Goal: Information Seeking & Learning: Learn about a topic

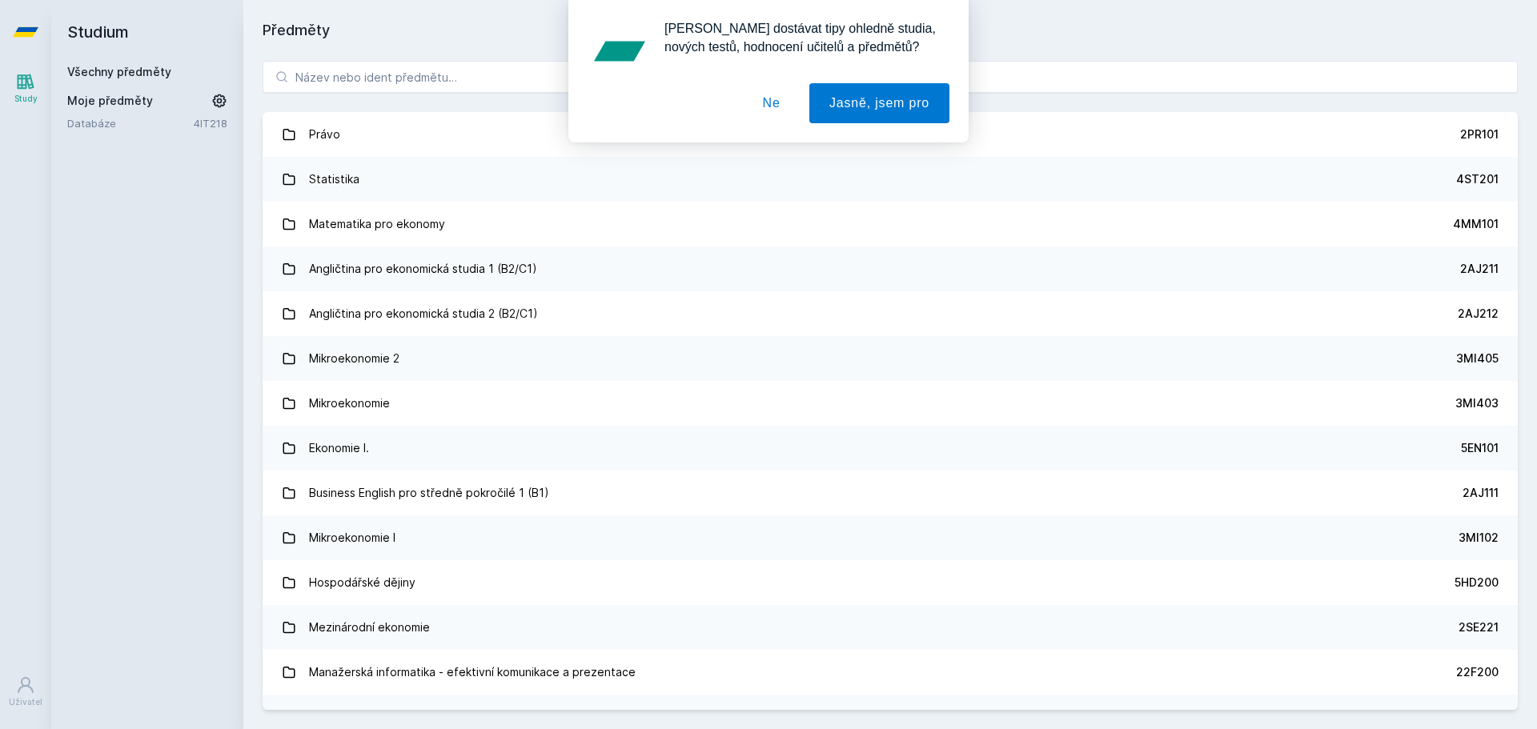
click at [437, 78] on div "[PERSON_NAME] dostávat tipy ohledně studia, nových testů, hodnocení učitelů a p…" at bounding box center [768, 71] width 1537 height 142
click at [780, 110] on button "Ne" at bounding box center [772, 103] width 58 height 40
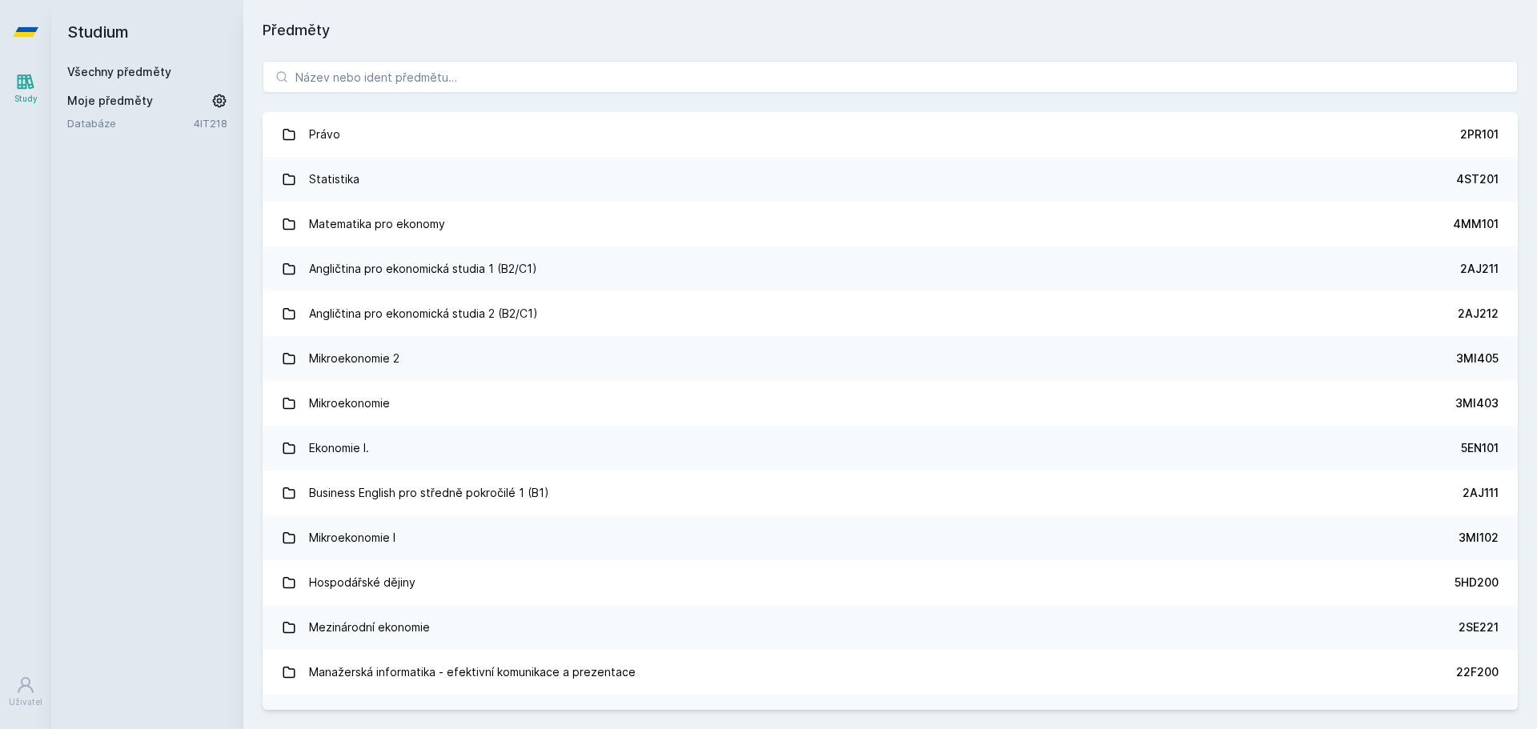
click at [590, 95] on div "Právo 2PR101 Statistika 4ST201 Matematika pro ekonomy 4MM101 Angličtina pro eko…" at bounding box center [889, 386] width 1293 height 688
click at [483, 78] on input "search" at bounding box center [890, 77] width 1255 height 32
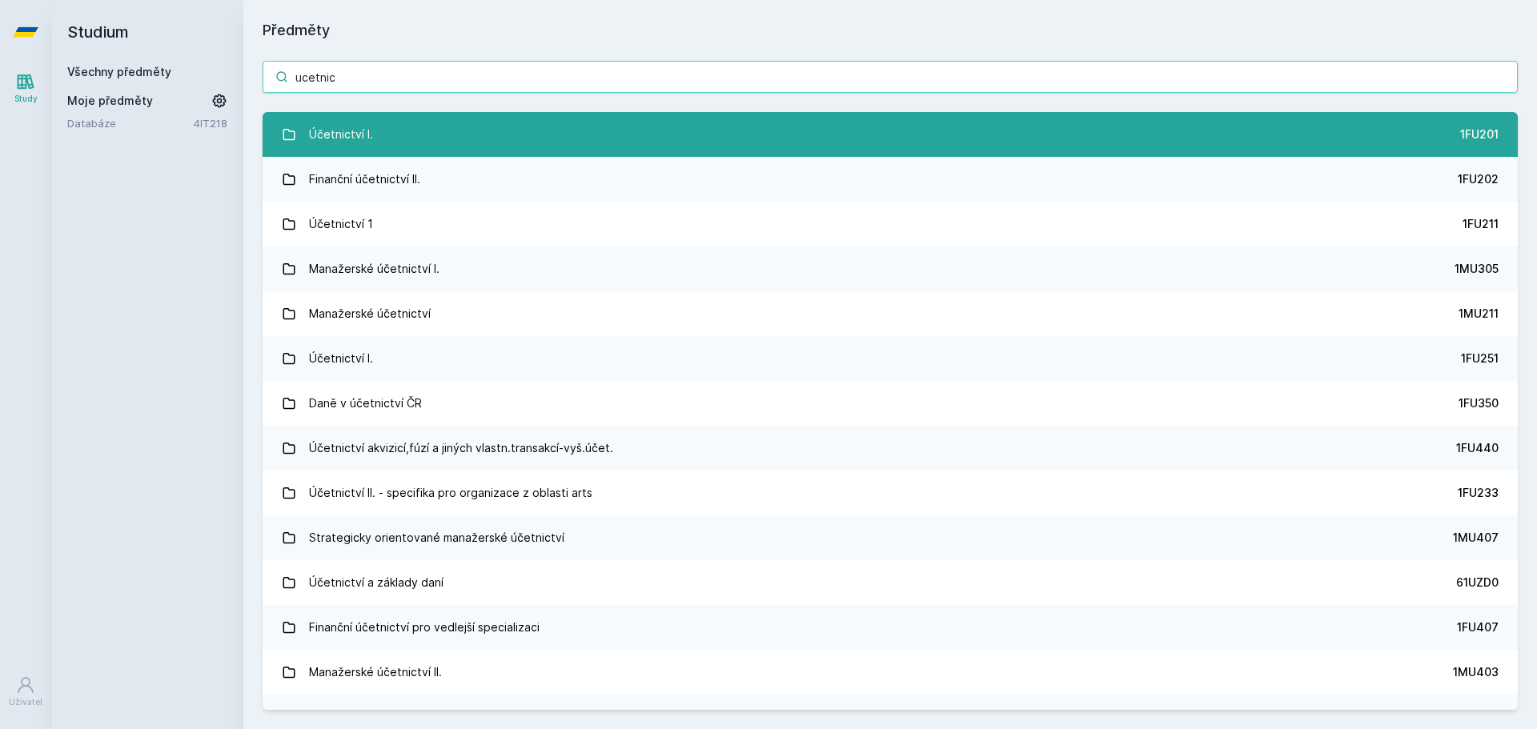
type input "ucetnic"
click at [460, 130] on link "Účetnictví I. 1FU201" at bounding box center [890, 134] width 1255 height 45
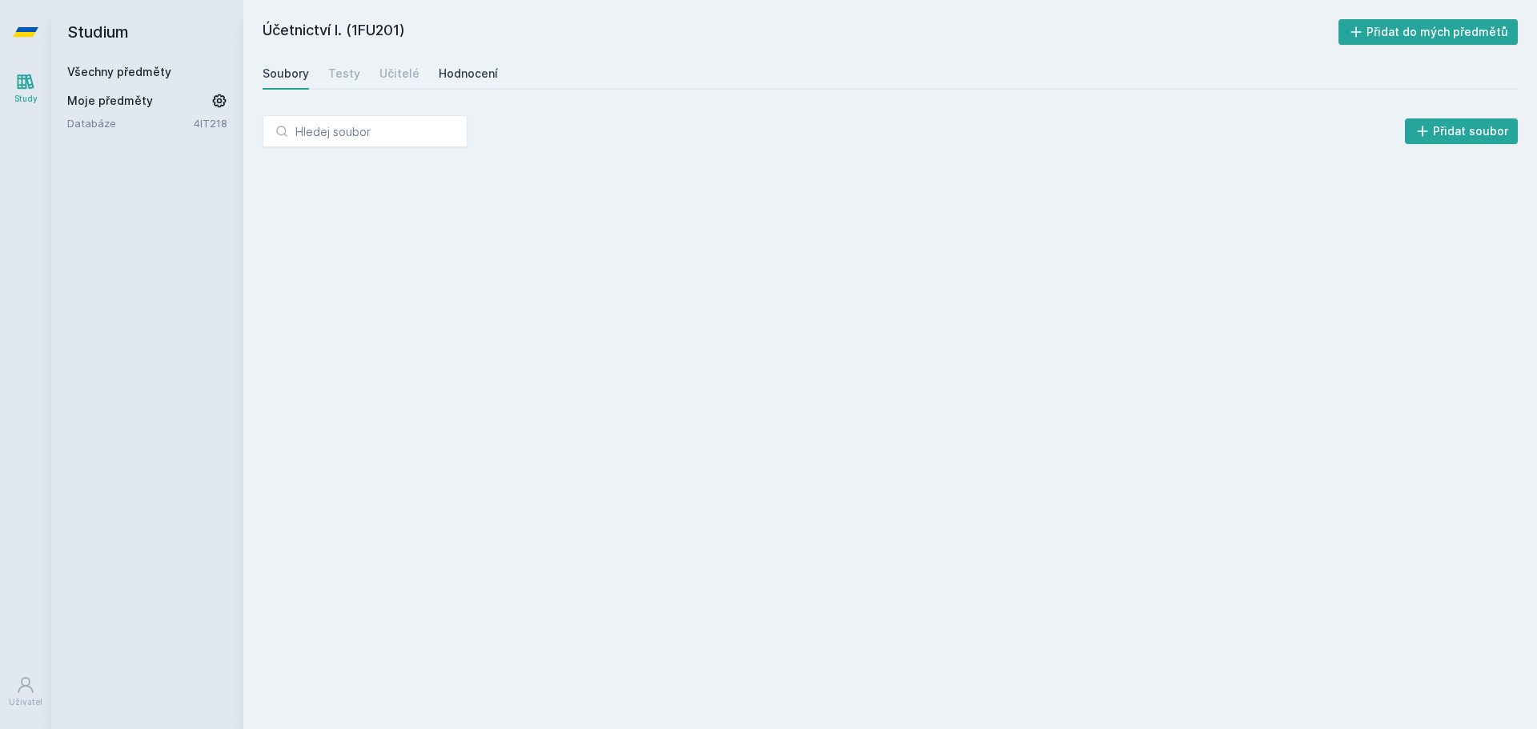
click at [457, 71] on div "Hodnocení" at bounding box center [468, 74] width 59 height 16
click at [395, 74] on div "Učitelé" at bounding box center [399, 74] width 40 height 16
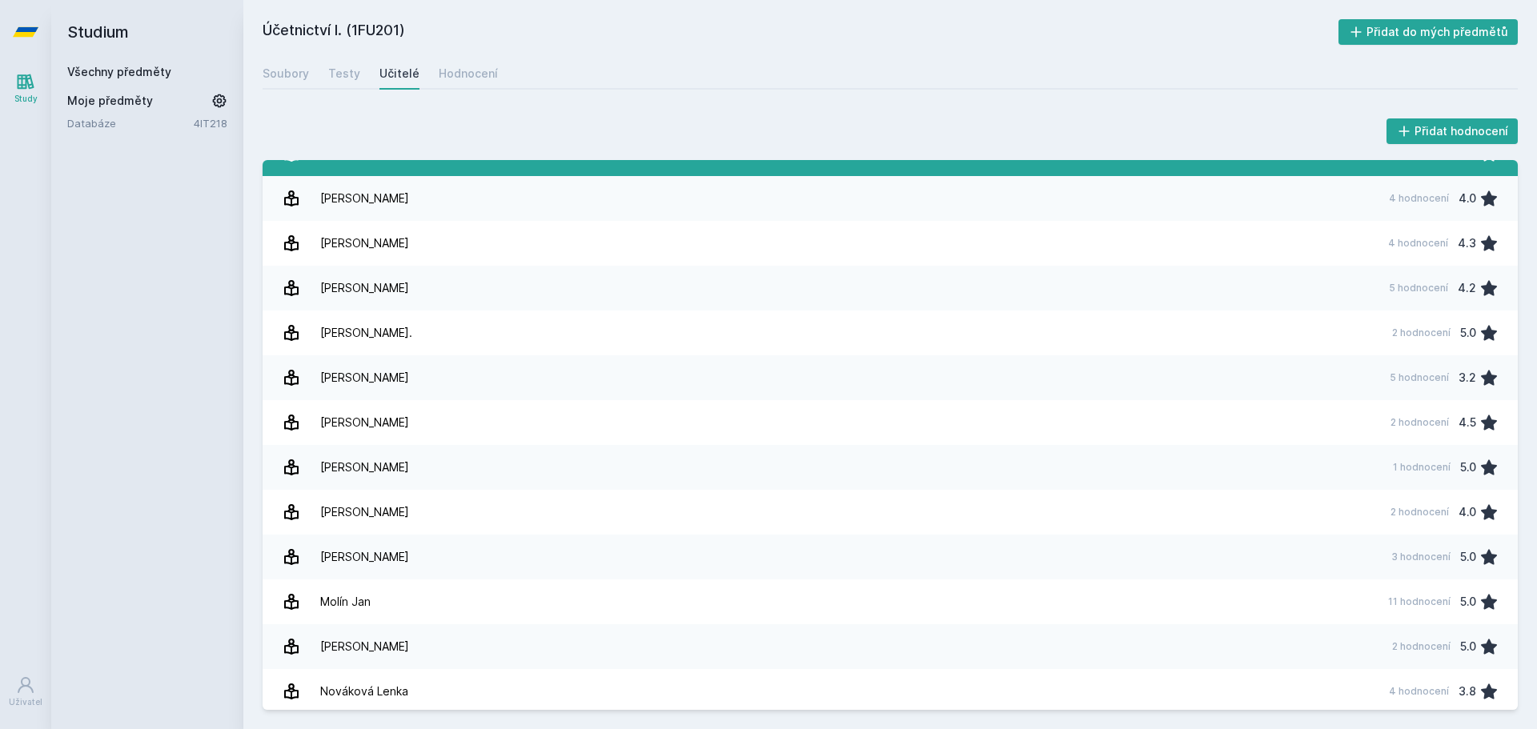
scroll to position [1040, 0]
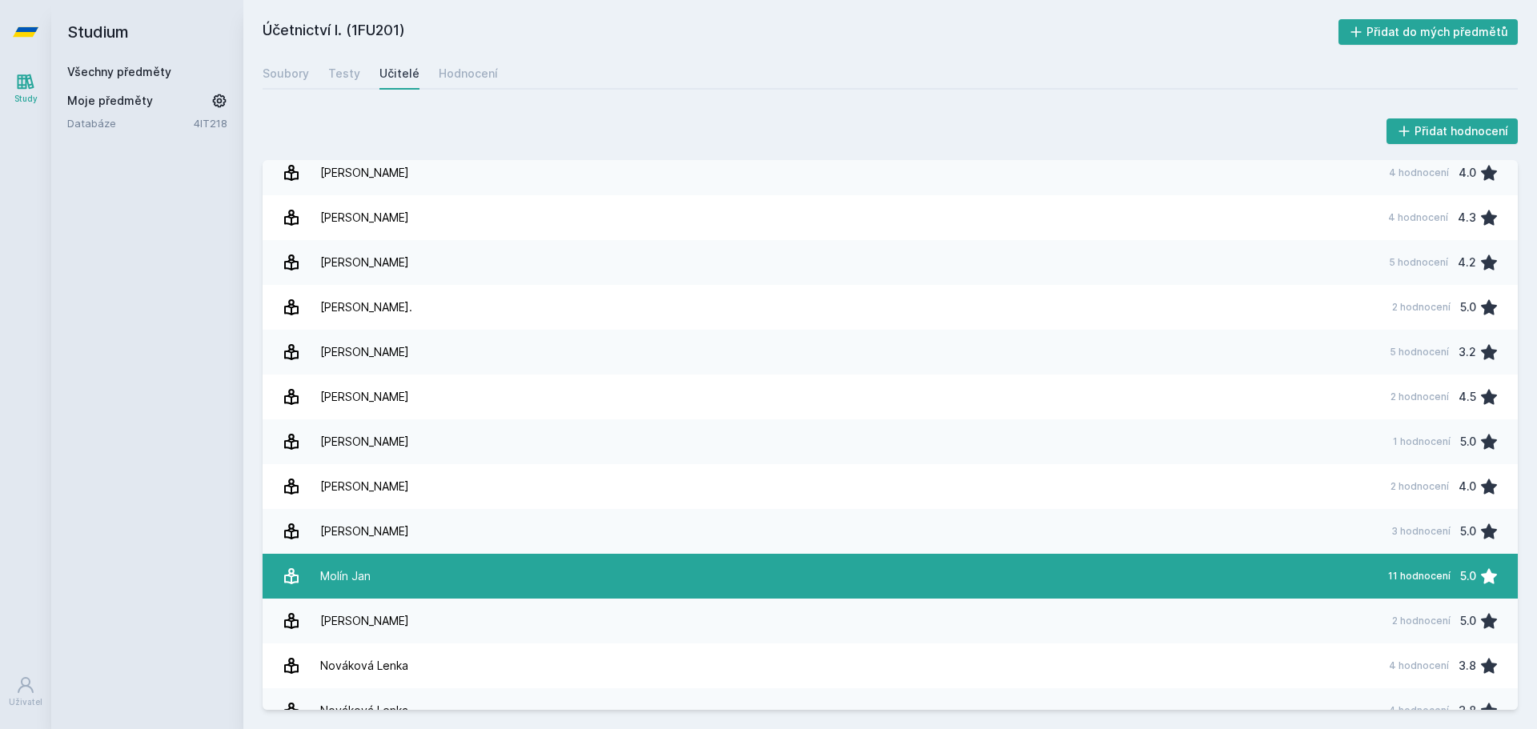
click at [864, 571] on link "[PERSON_NAME][DATE] hodnocení 5.0" at bounding box center [890, 576] width 1255 height 45
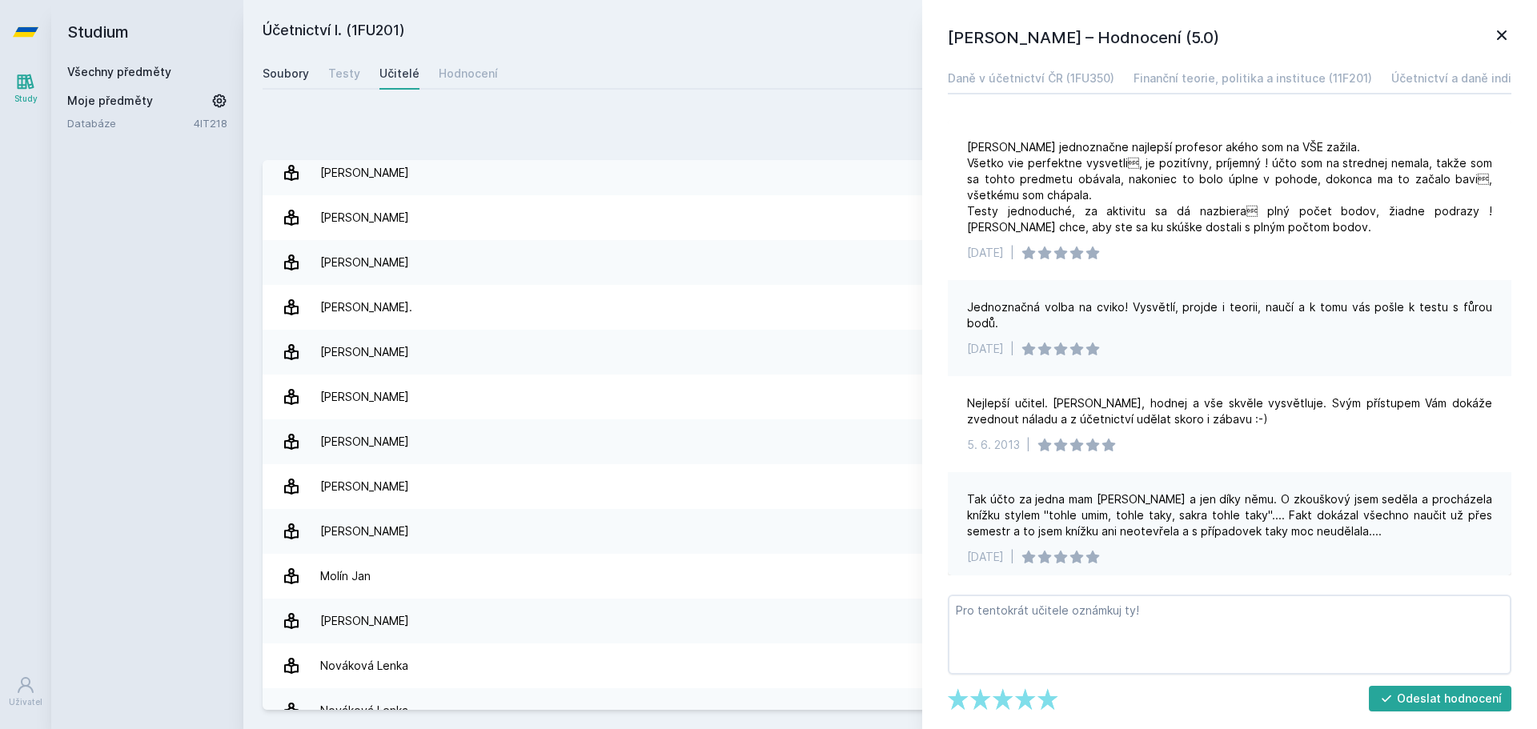
click at [284, 65] on link "Soubory" at bounding box center [286, 74] width 46 height 32
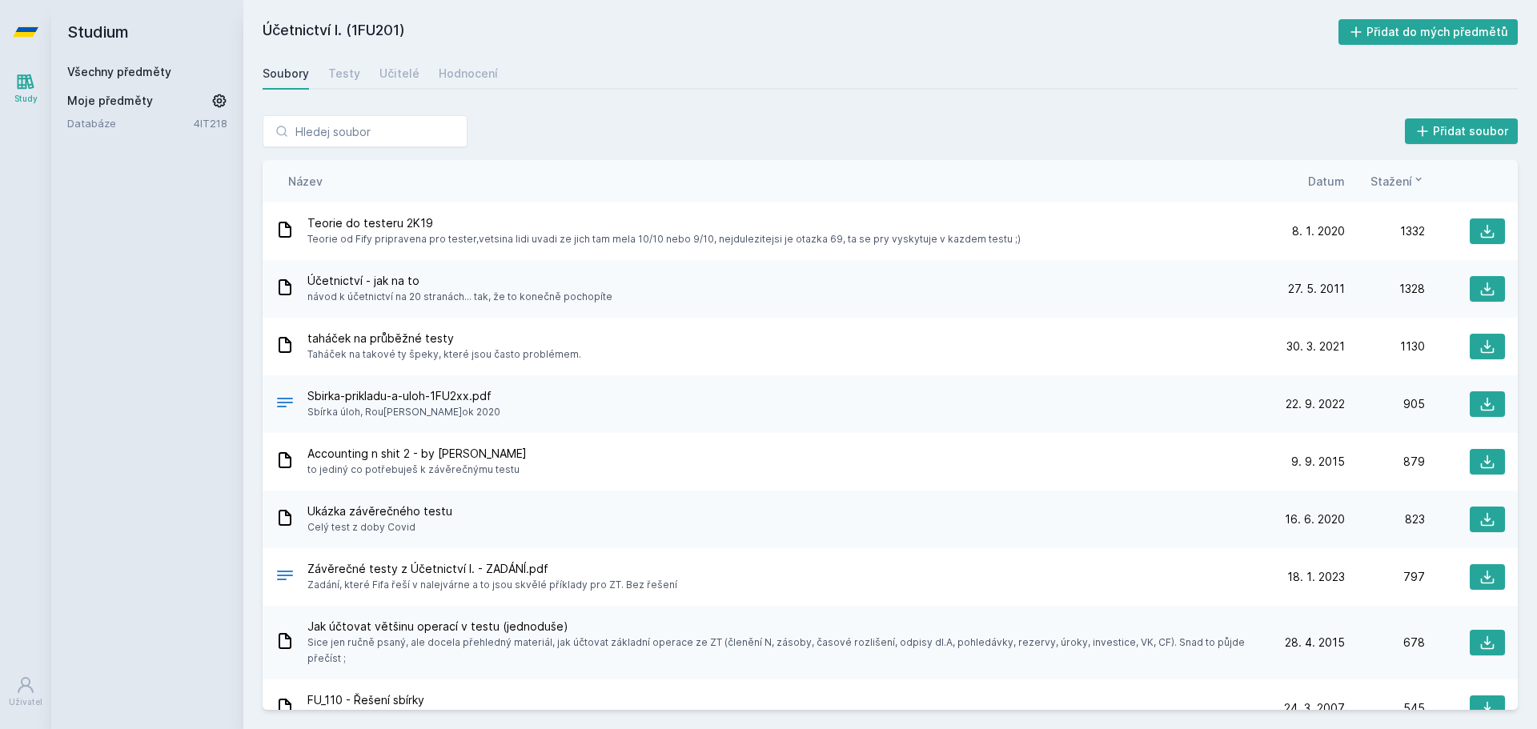
click at [92, 24] on h2 "Studium" at bounding box center [147, 32] width 160 height 64
click at [118, 98] on span "Moje předměty" at bounding box center [110, 101] width 86 height 16
click at [22, 86] on icon at bounding box center [26, 81] width 17 height 15
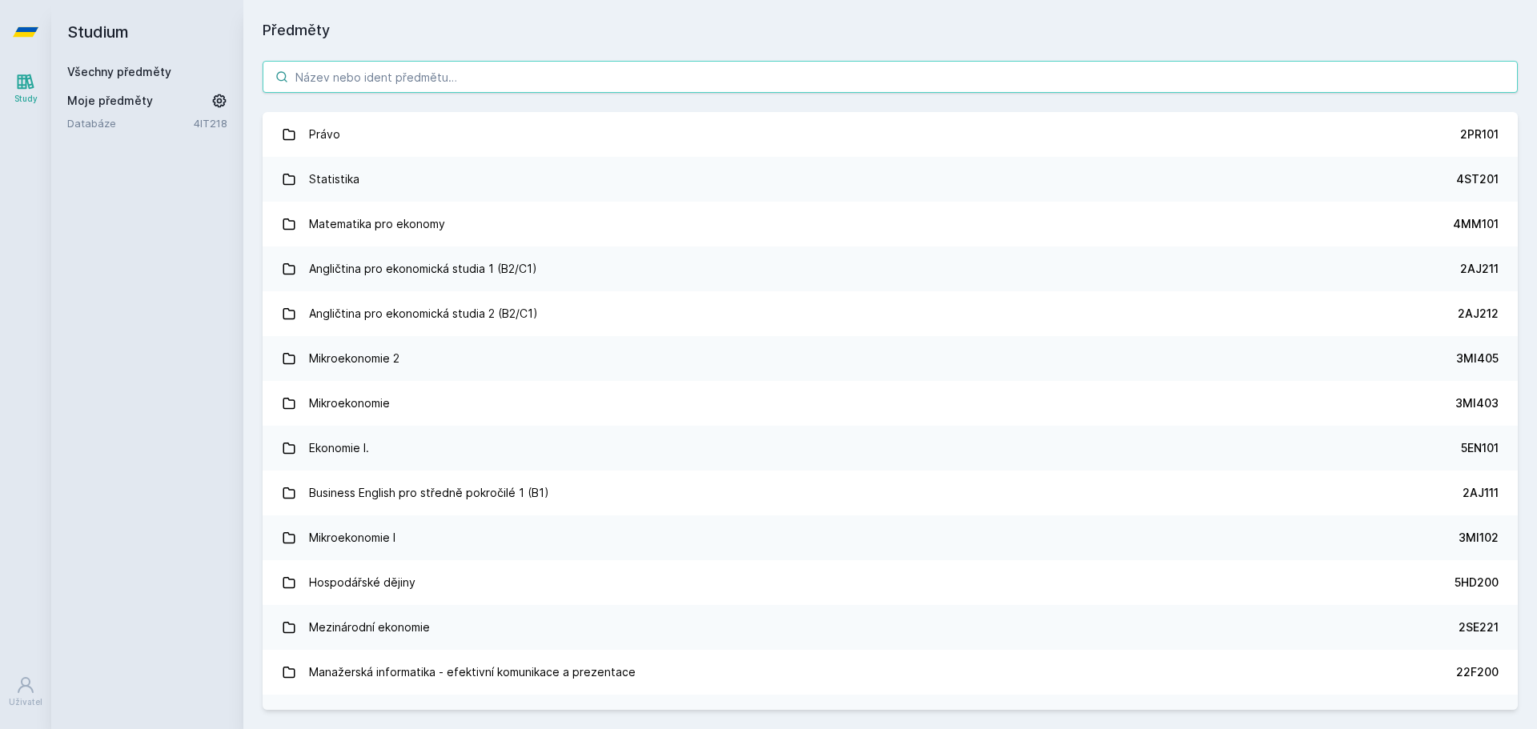
click at [329, 71] on input "search" at bounding box center [890, 77] width 1255 height 32
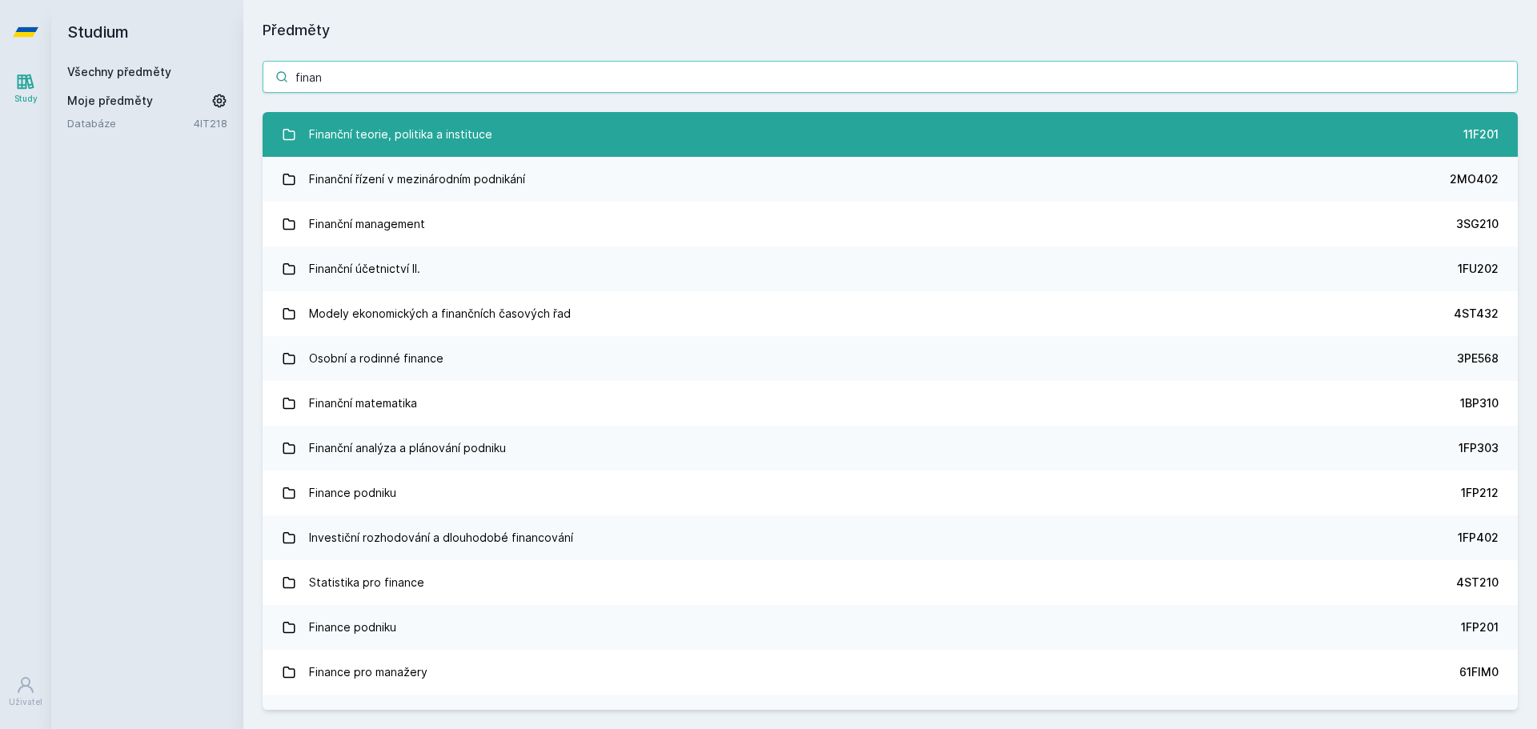
type input "finan"
click at [399, 134] on div "Finanční teorie, politika a instituce" at bounding box center [400, 134] width 183 height 32
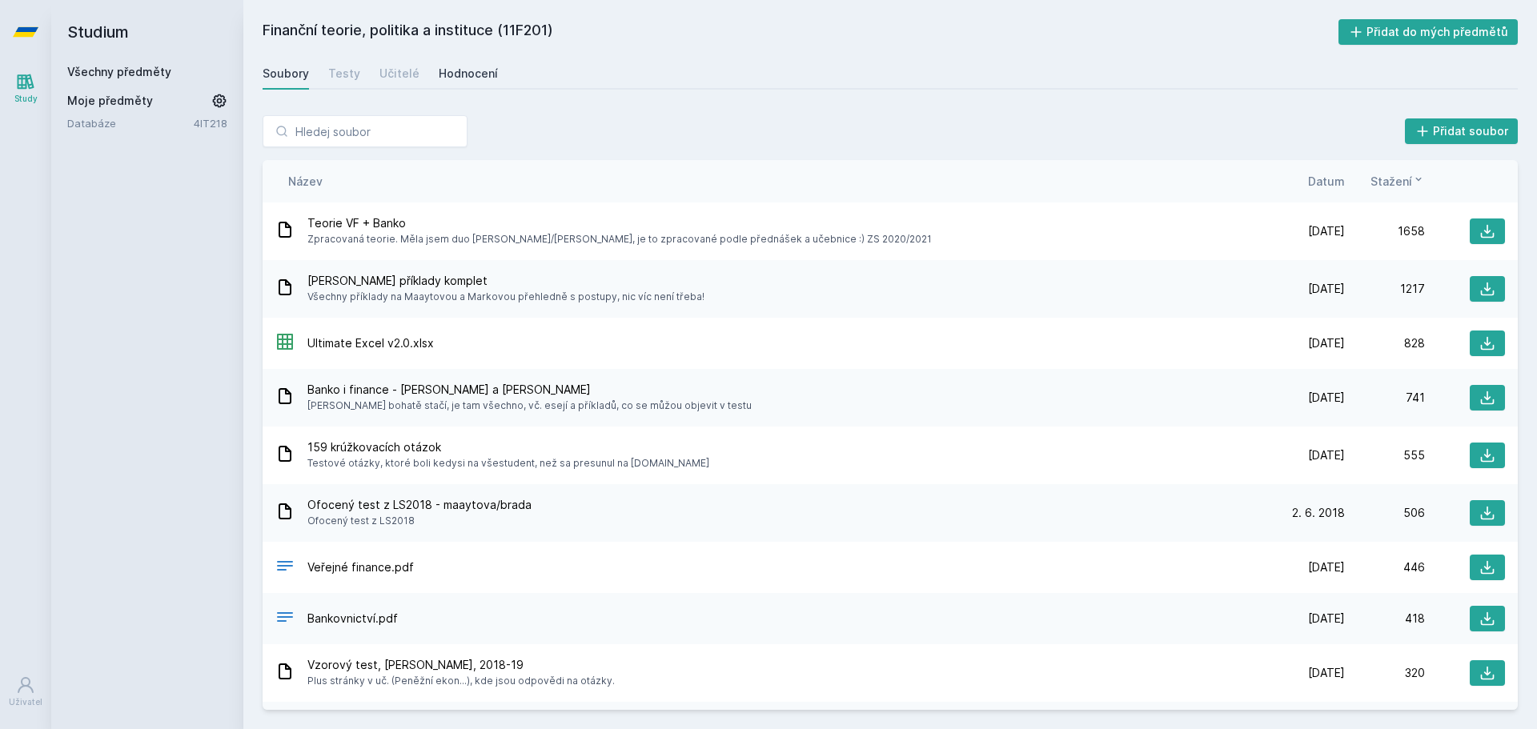
click at [481, 81] on div "Hodnocení" at bounding box center [468, 74] width 59 height 16
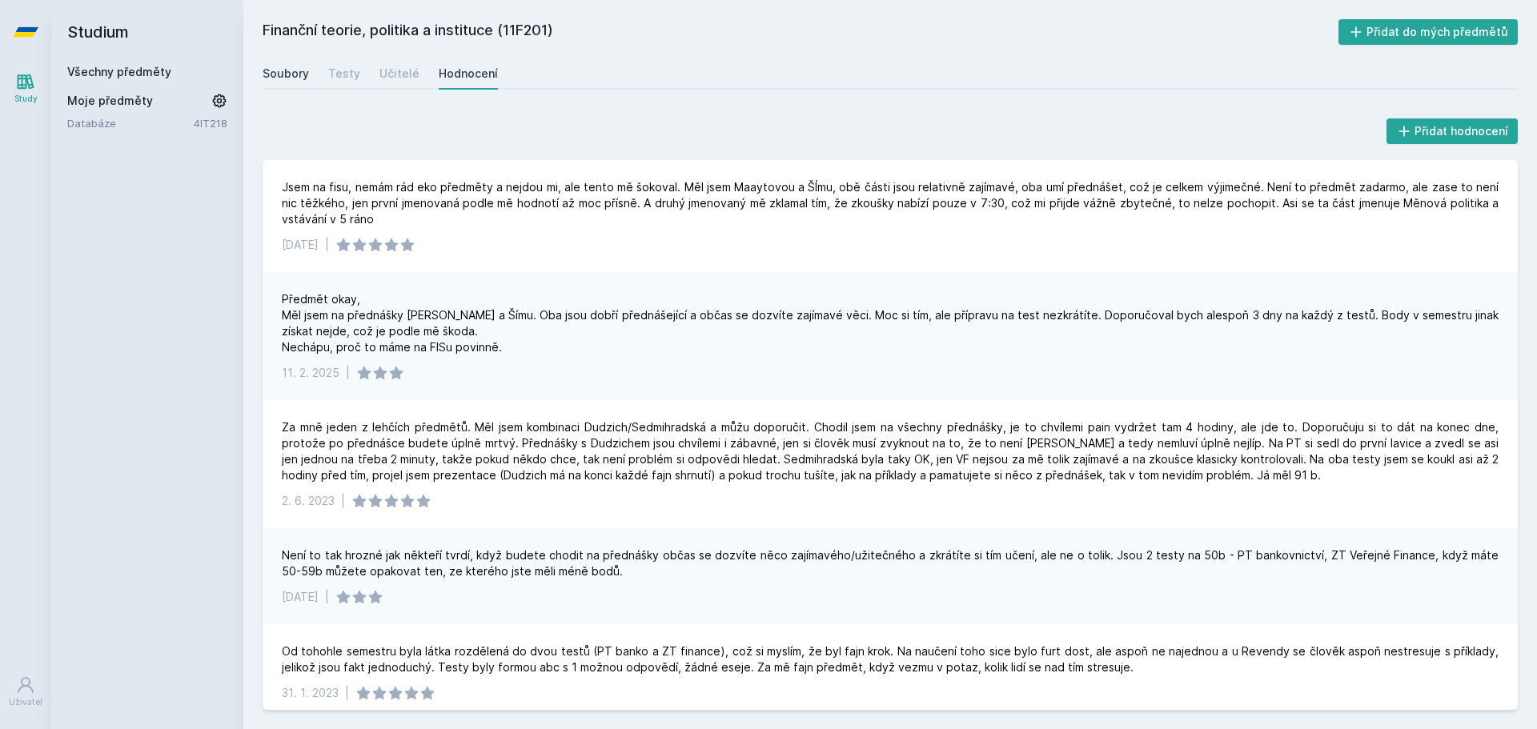
click at [289, 76] on div "Soubory" at bounding box center [286, 74] width 46 height 16
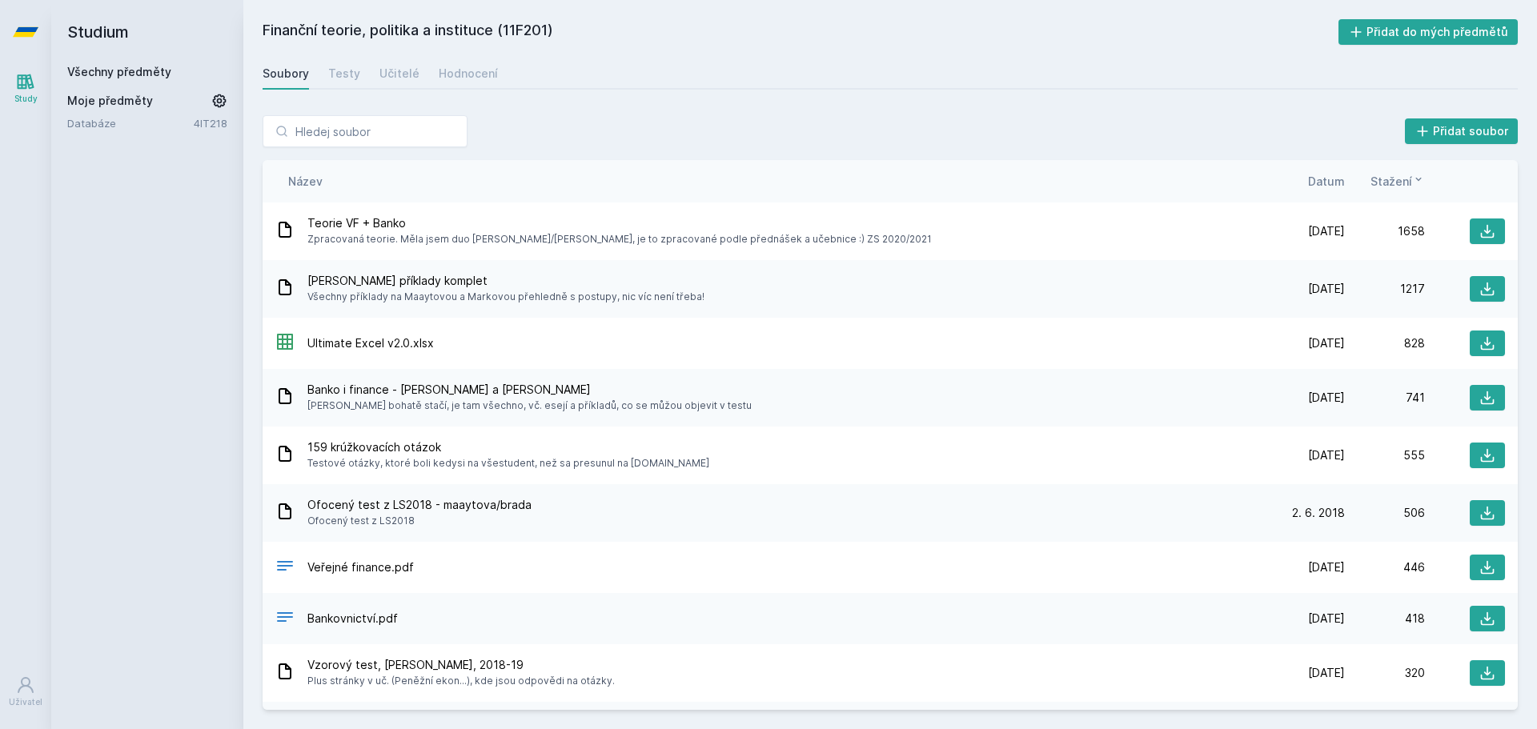
click at [97, 26] on h2 "Studium" at bounding box center [147, 32] width 160 height 64
click at [30, 106] on link "Study" at bounding box center [25, 88] width 45 height 49
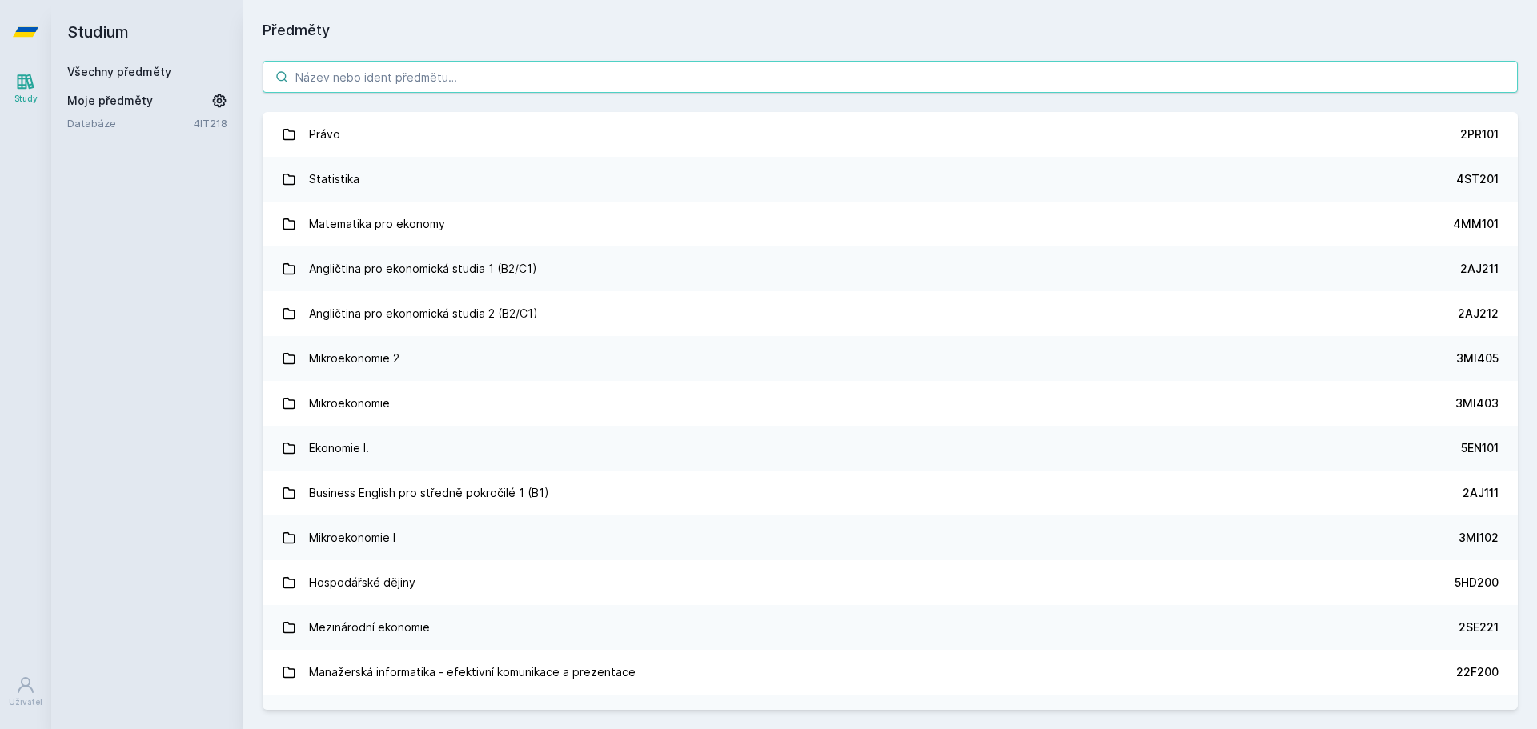
click at [382, 78] on input "search" at bounding box center [890, 77] width 1255 height 32
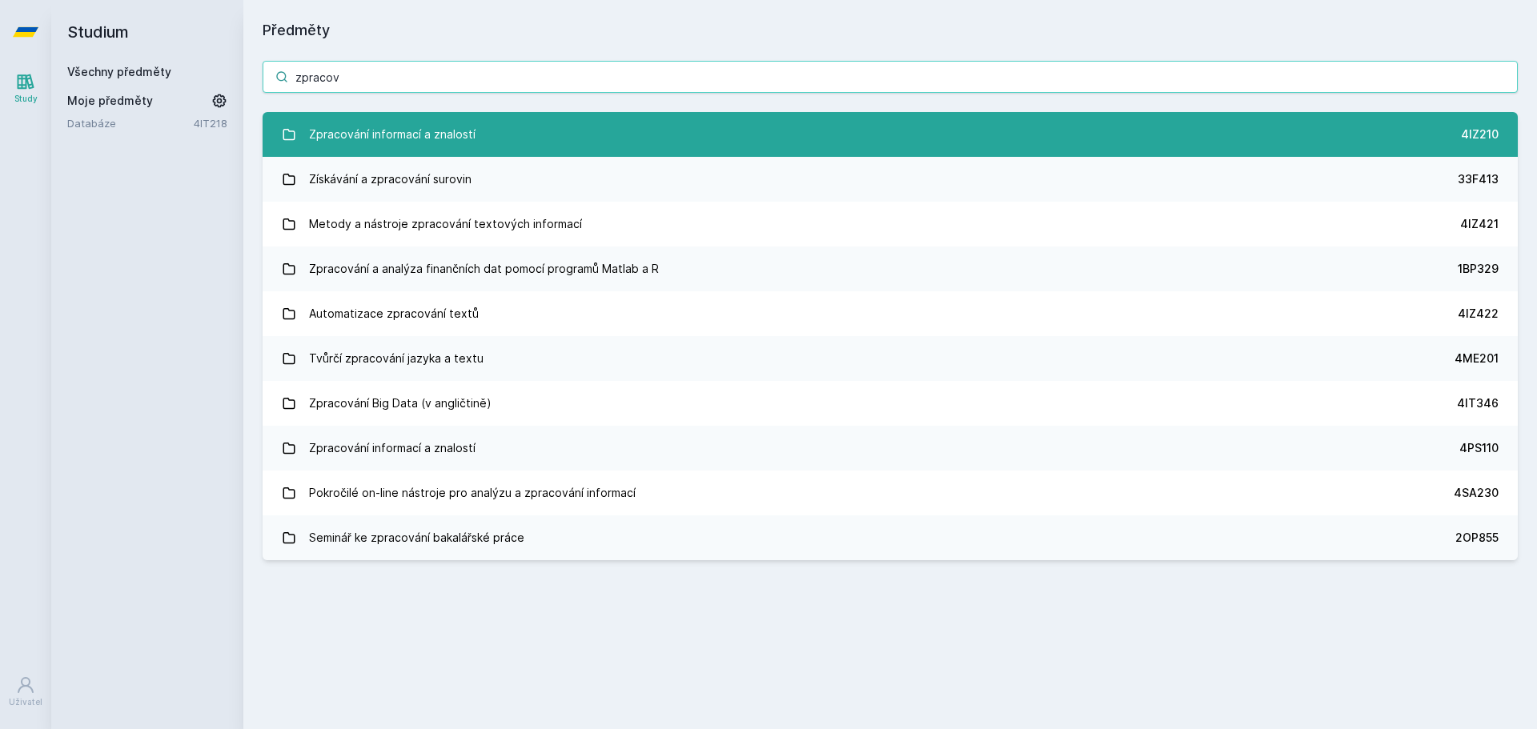
type input "zpracov"
click at [433, 125] on div "Zpracování informací a znalostí" at bounding box center [392, 134] width 166 height 32
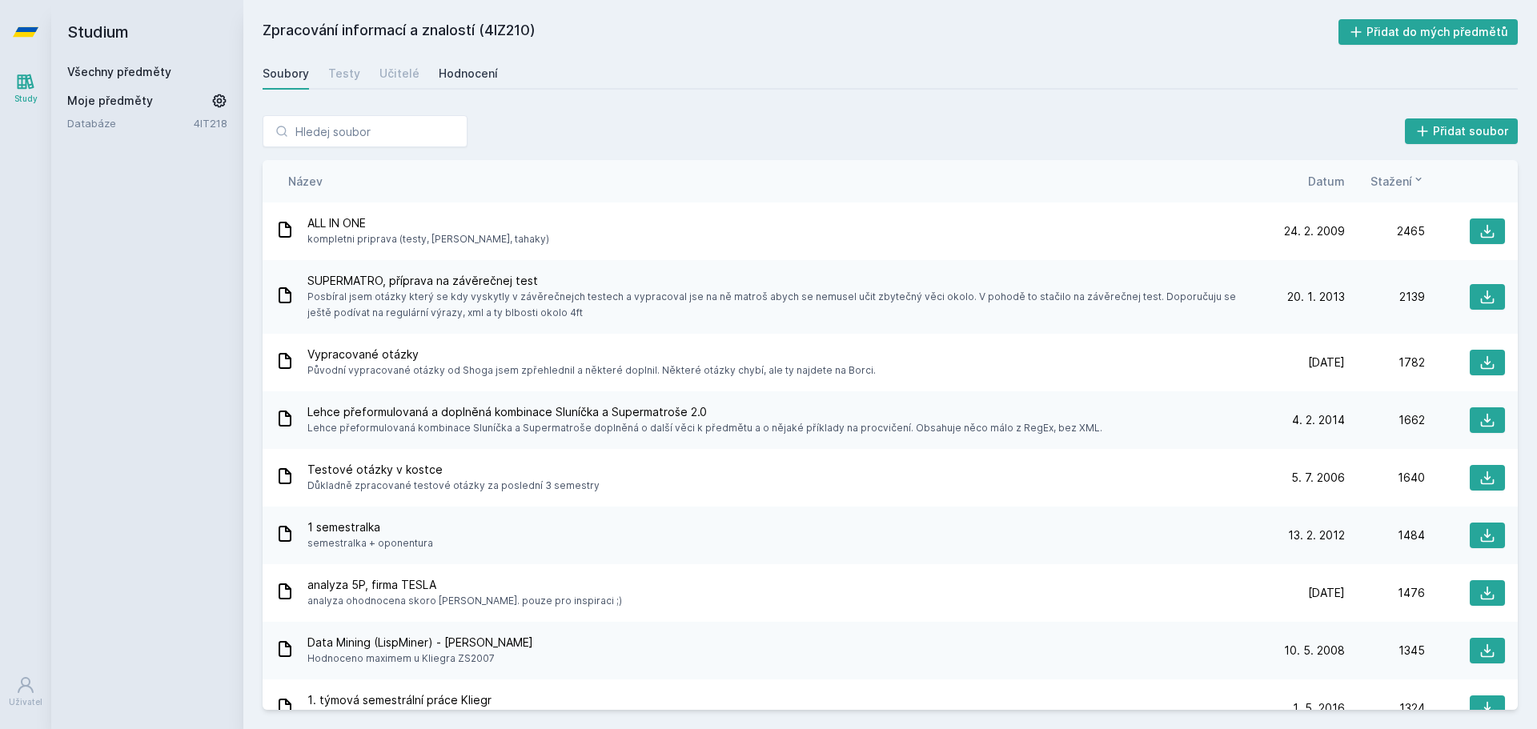
click at [452, 70] on div "Hodnocení" at bounding box center [468, 74] width 59 height 16
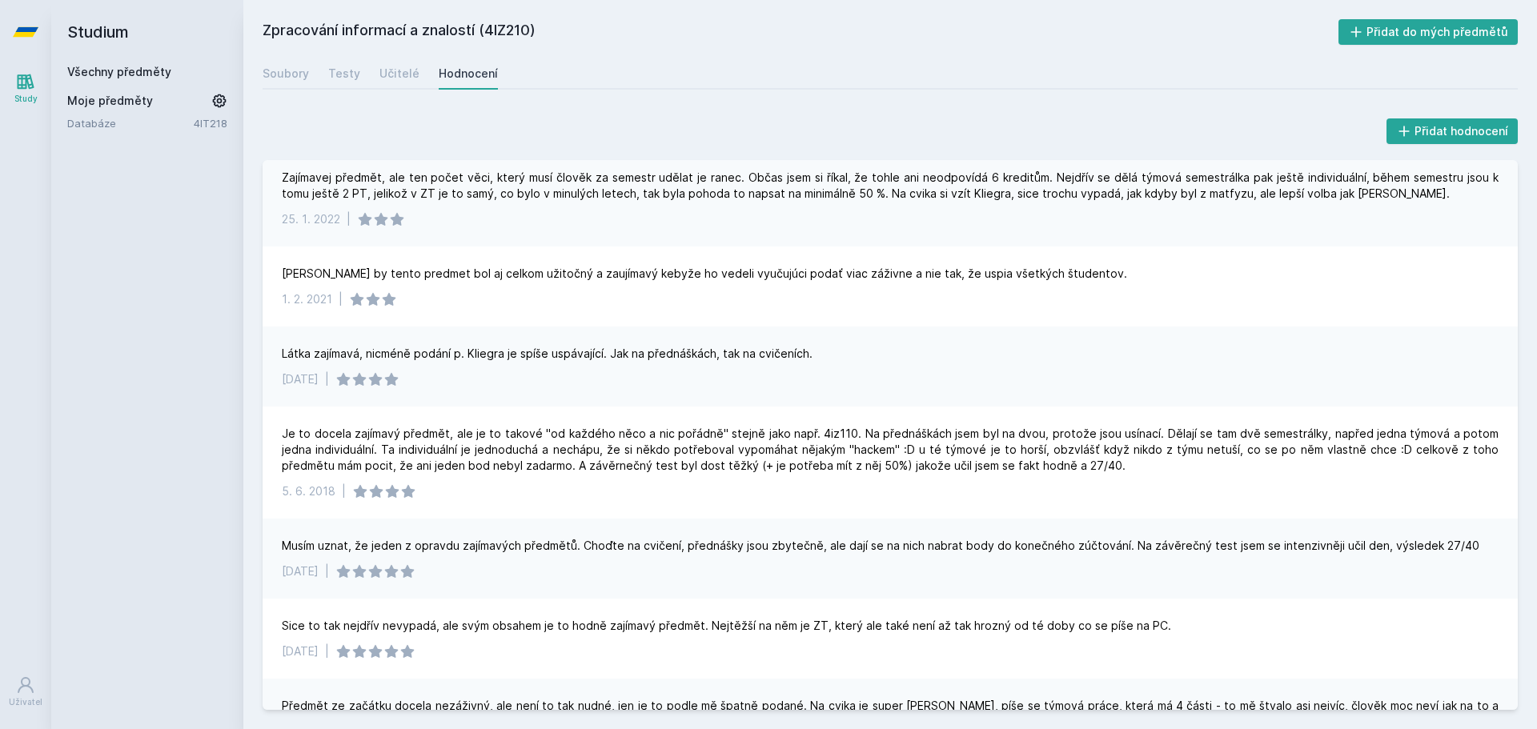
scroll to position [1040, 0]
